Goal: Navigation & Orientation: Find specific page/section

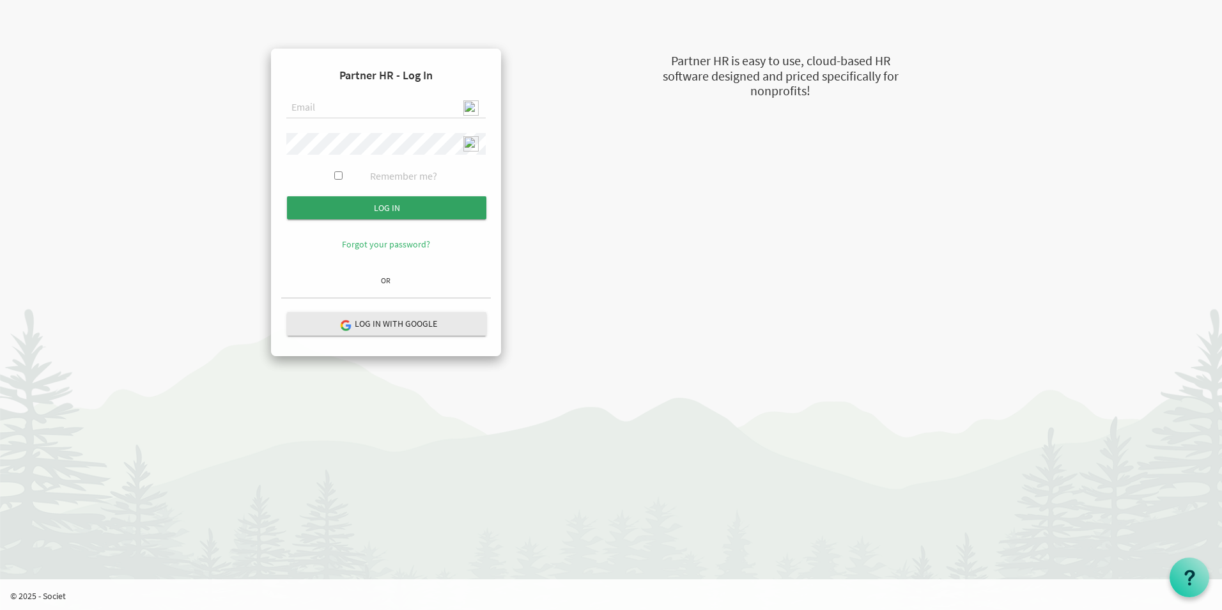
type input "[EMAIL_ADDRESS][DOMAIN_NAME]"
click at [355, 206] on input "Log in" at bounding box center [386, 207] width 199 height 23
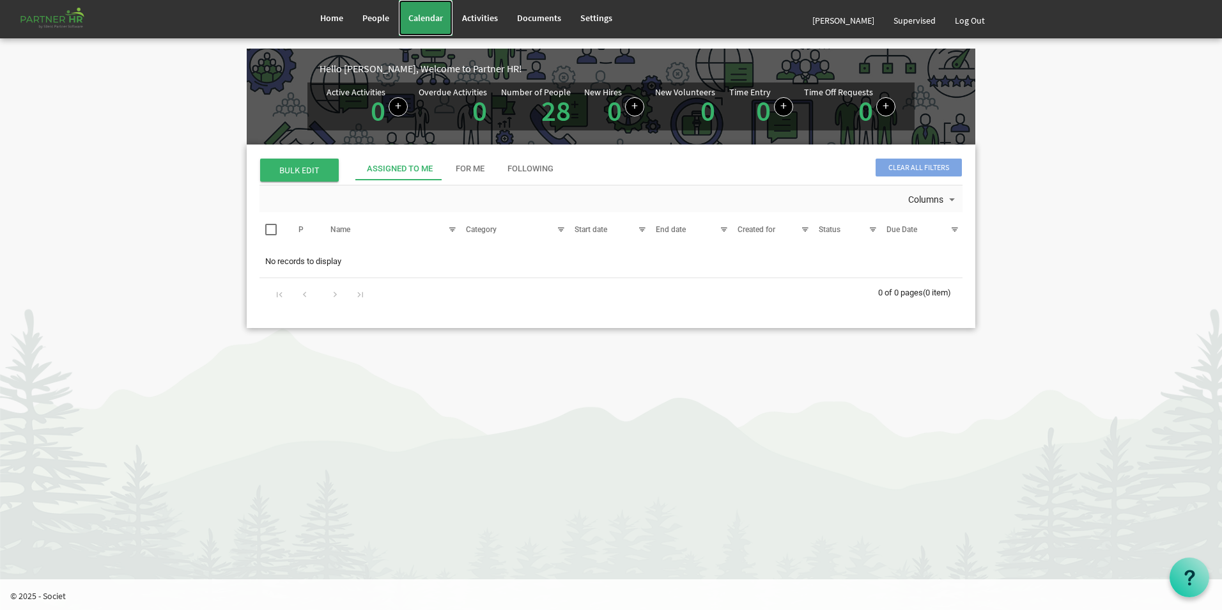
click at [419, 13] on span "Calendar" at bounding box center [426, 18] width 35 height 12
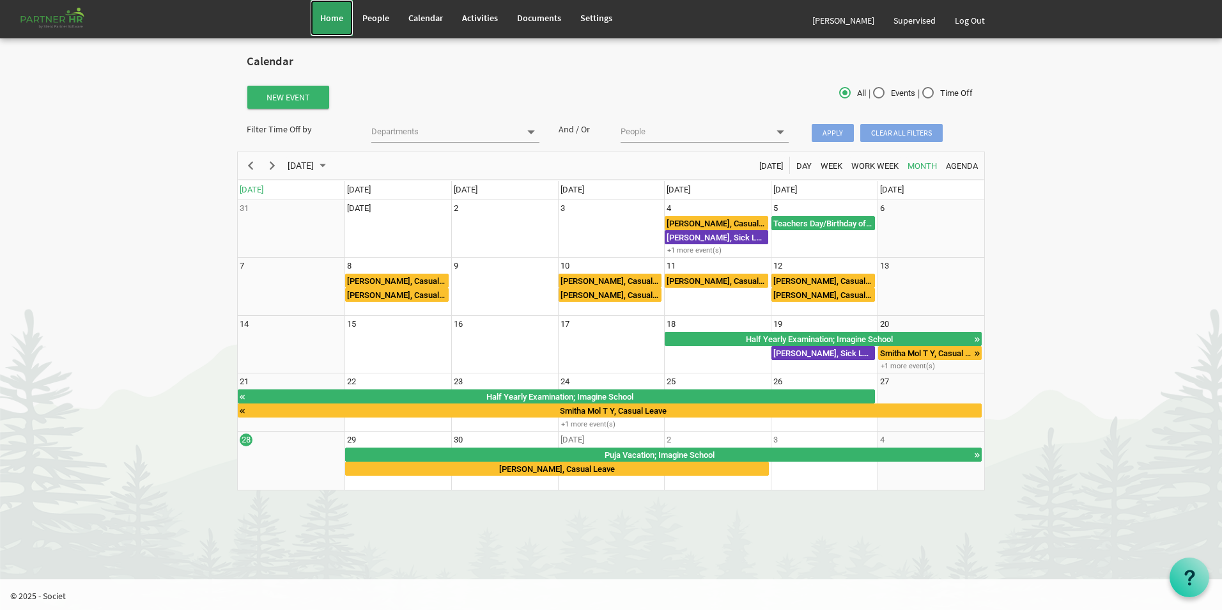
click at [320, 20] on link "Home" at bounding box center [332, 18] width 42 height 36
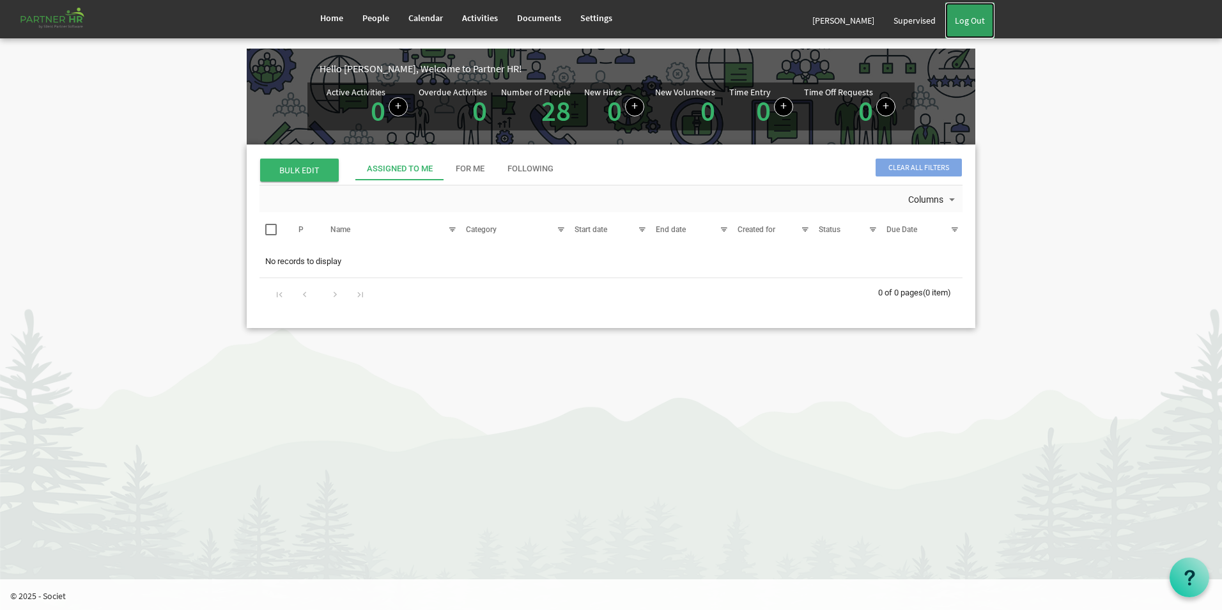
drag, startPoint x: 976, startPoint y: 23, endPoint x: 946, endPoint y: 18, distance: 29.8
click at [976, 23] on link "Log Out" at bounding box center [970, 21] width 49 height 36
